Goal: Task Accomplishment & Management: Manage account settings

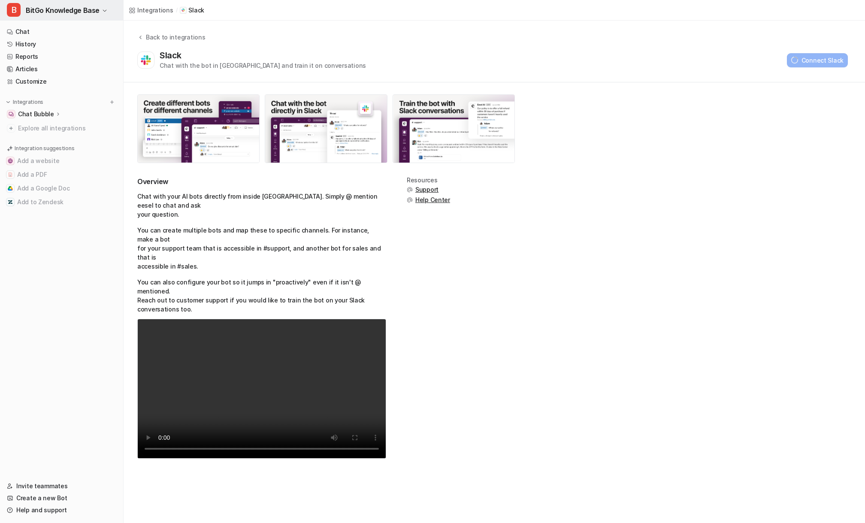
click at [14, 8] on span "B" at bounding box center [14, 10] width 14 height 14
click at [42, 82] on link "Settings" at bounding box center [68, 79] width 118 height 14
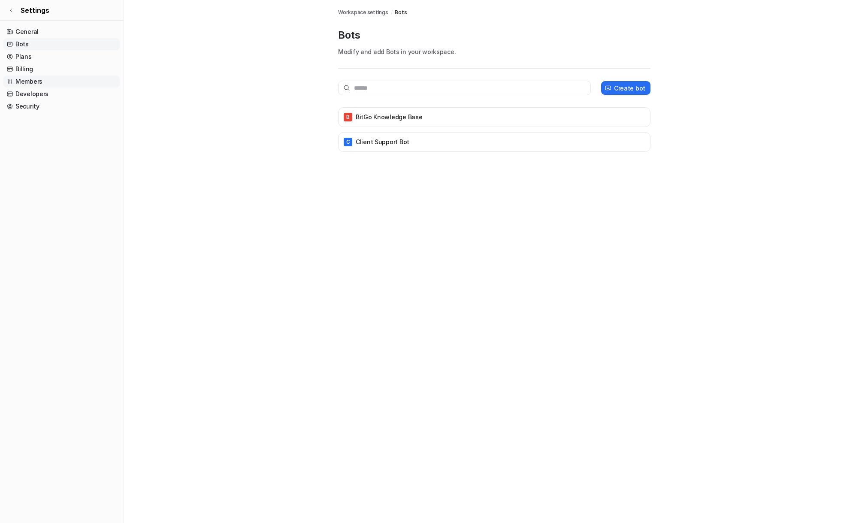
click at [51, 84] on link "Members" at bounding box center [61, 82] width 116 height 12
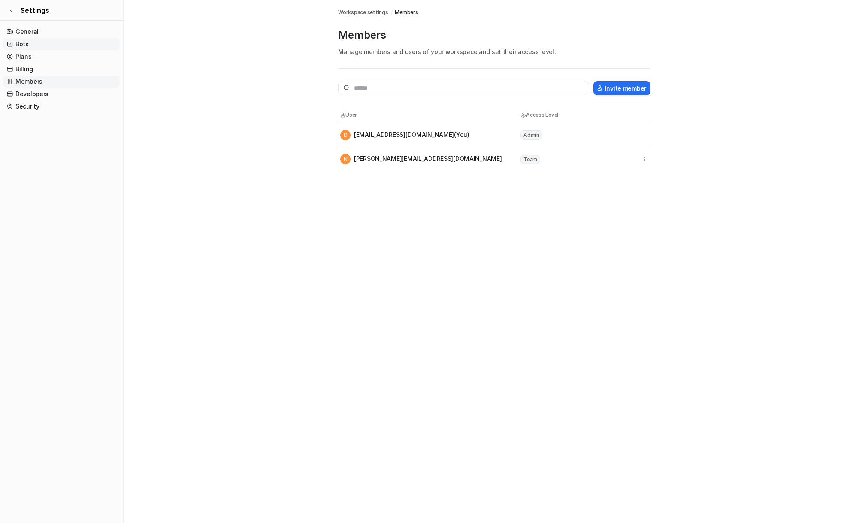
click at [42, 41] on link "Bots" at bounding box center [61, 44] width 116 height 12
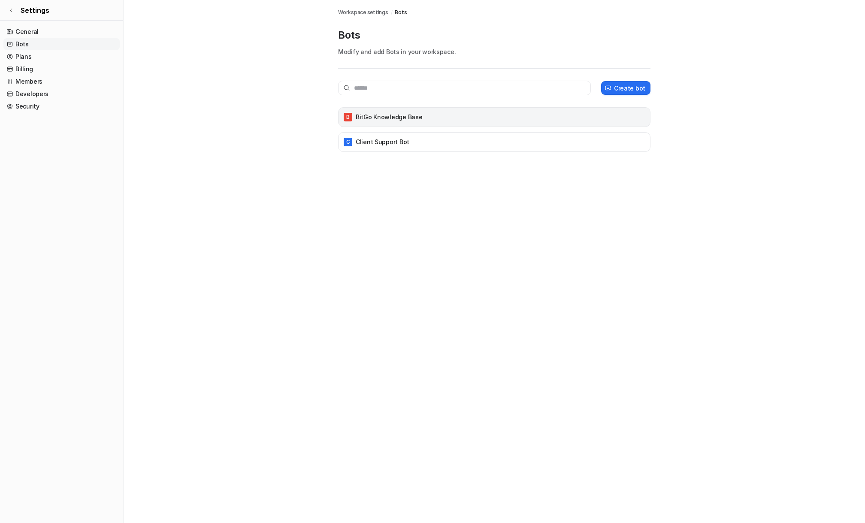
click at [403, 117] on p "BitGo Knowledge Base" at bounding box center [389, 117] width 67 height 9
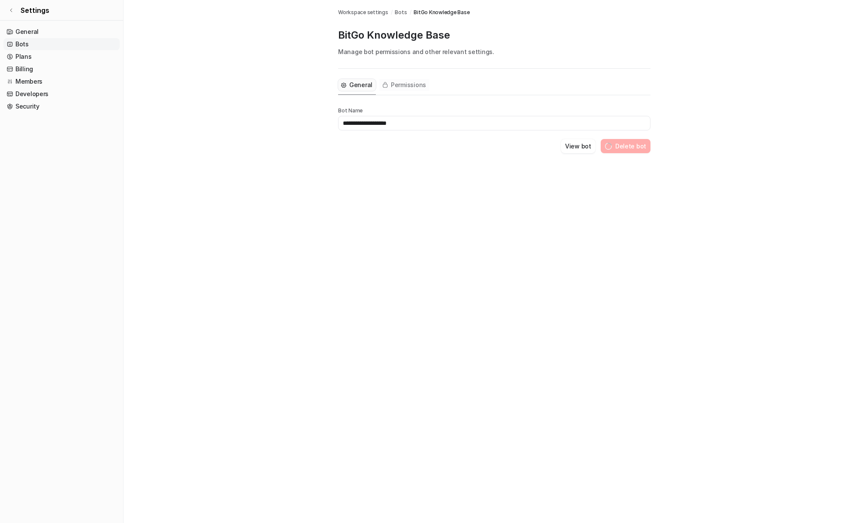
click at [405, 81] on span "Permissions" at bounding box center [408, 85] width 35 height 9
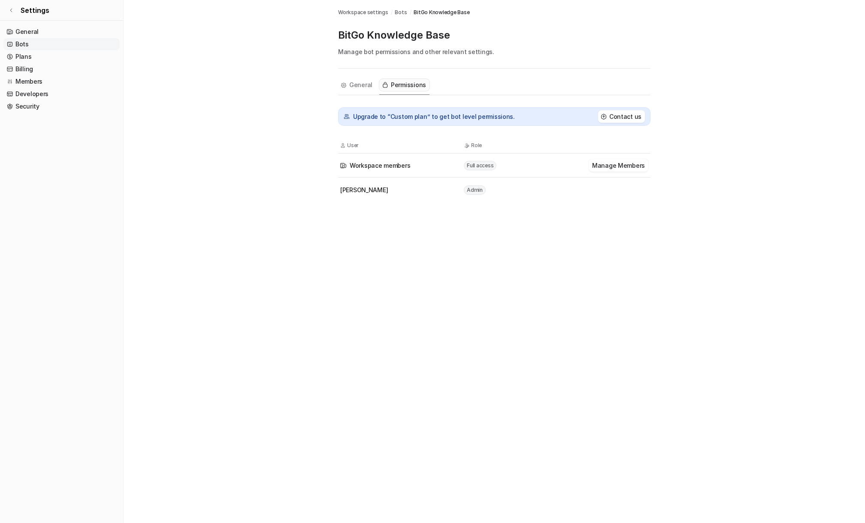
click at [470, 118] on p "Upgrade to “Custom plan” to get bot level permissions." at bounding box center [434, 116] width 162 height 9
click at [510, 116] on div "Upgrade to “Custom plan” to get bot level permissions. Contact us" at bounding box center [494, 116] width 301 height 12
click at [607, 166] on button "Manage Members" at bounding box center [619, 165] width 60 height 12
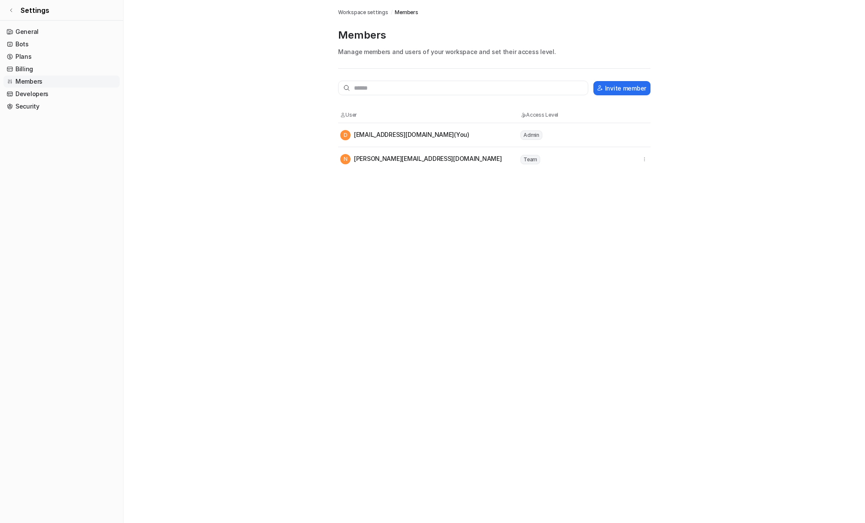
click at [649, 158] on tr "N [PERSON_NAME][EMAIL_ADDRESS][DOMAIN_NAME] Team" at bounding box center [494, 159] width 313 height 24
click at [647, 159] on icon "button" at bounding box center [645, 159] width 6 height 6
click at [477, 210] on div "Integrations / Slack Workspace settings / Members Members Manage members and us…" at bounding box center [432, 261] width 865 height 523
click at [322, 86] on main "Workspace settings / Members Members Manage members and users of your workspace…" at bounding box center [495, 85] width 742 height 171
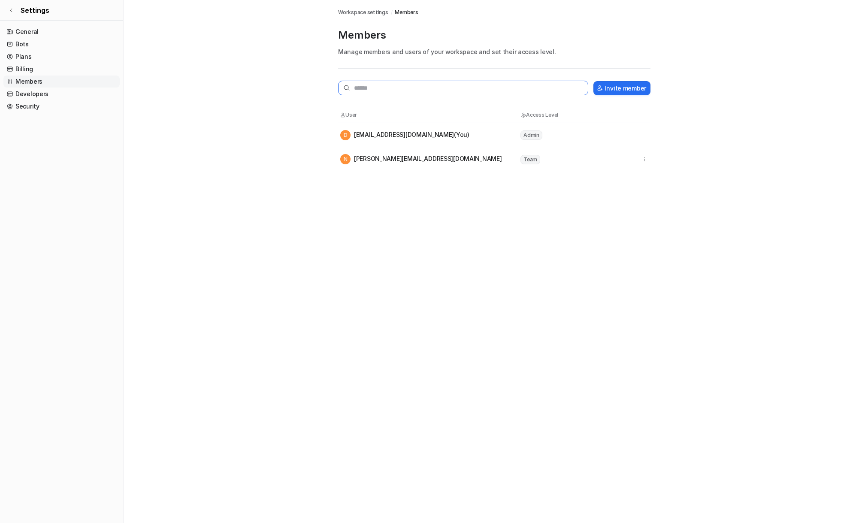
click at [419, 91] on input "text" at bounding box center [463, 88] width 250 height 15
paste input "**********"
type input "**********"
click at [625, 90] on button "Invite member" at bounding box center [622, 88] width 57 height 14
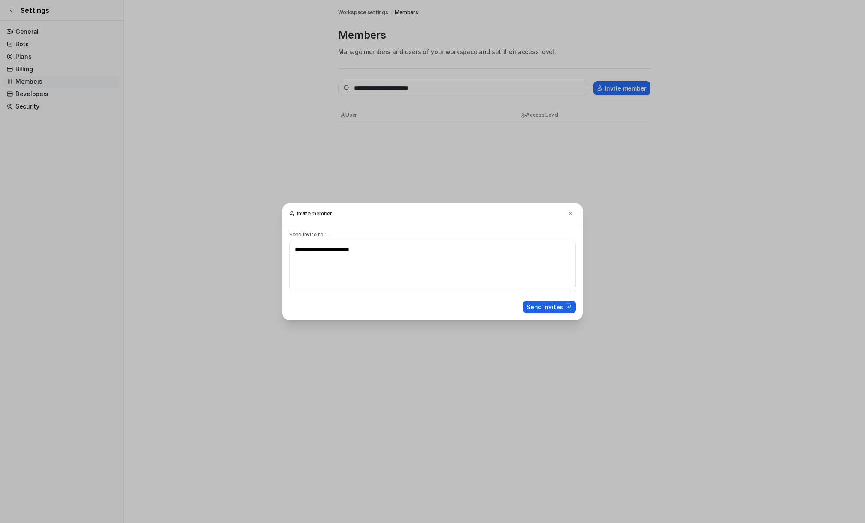
click at [549, 308] on button "Send Invites" at bounding box center [549, 307] width 53 height 12
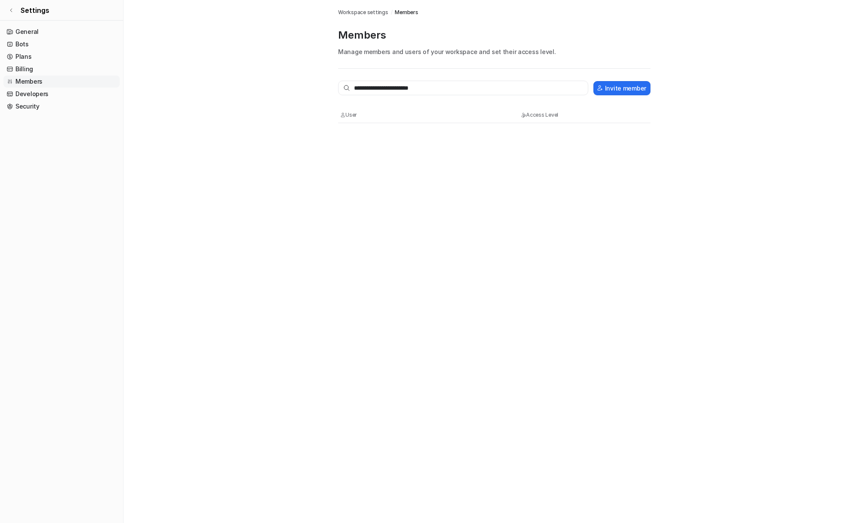
click at [251, 77] on main "**********" at bounding box center [495, 61] width 742 height 123
click at [251, 77] on main "**********" at bounding box center [495, 73] width 742 height 147
click at [377, 14] on span "Workspace settings" at bounding box center [363, 13] width 50 height 8
click at [289, 134] on main "Workspace settings / Bots Bots Modify and add Bots in your workspace. Create bo…" at bounding box center [495, 84] width 742 height 169
click at [46, 81] on link "Members" at bounding box center [61, 82] width 116 height 12
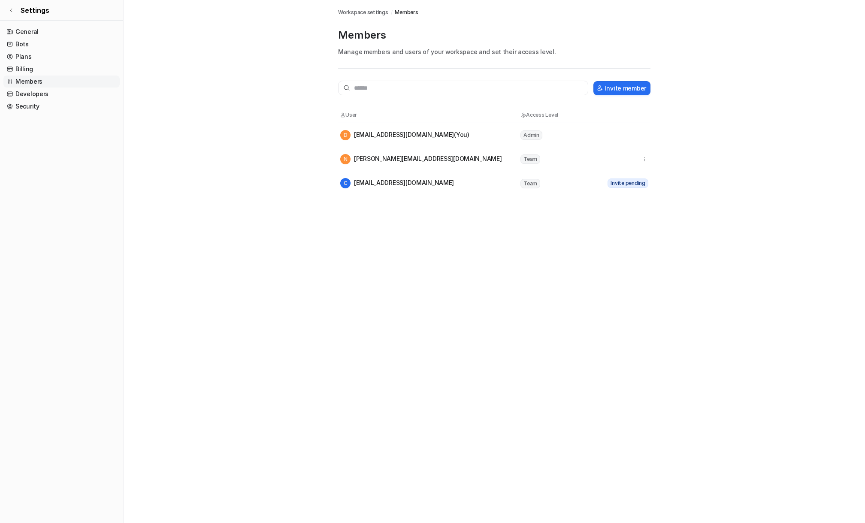
click at [203, 160] on main "Workspace settings / Members Members Manage members and users of your workspace…" at bounding box center [495, 97] width 742 height 195
click at [366, 250] on div "Integrations / Slack Workspace settings / Members Members Manage members and us…" at bounding box center [432, 261] width 865 height 523
click at [237, 182] on main "Workspace settings / Members Members Manage members and users of your workspace…" at bounding box center [495, 97] width 742 height 195
